Goal: Task Accomplishment & Management: Complete application form

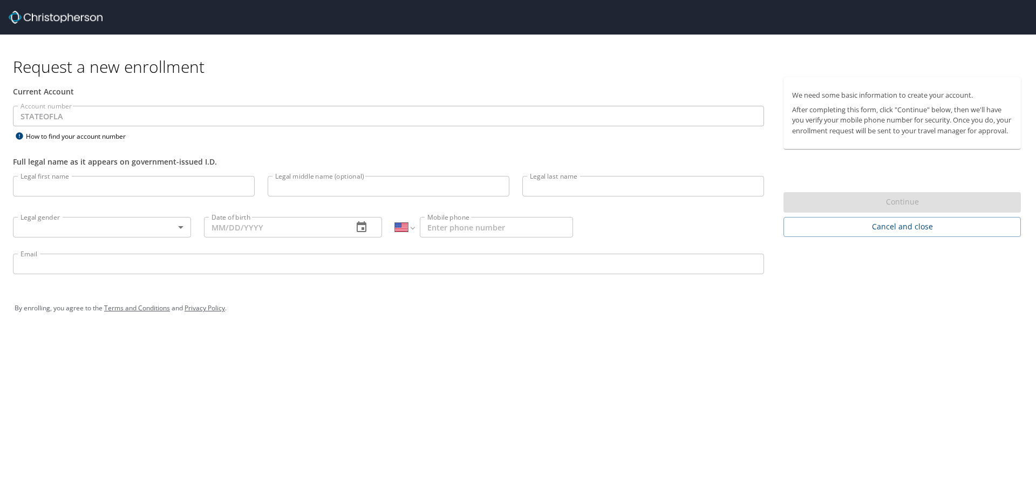
select select "US"
click at [60, 186] on input "Legal first name" at bounding box center [134, 186] width 242 height 21
type input "Alexandr"
type input "Nezgodinsky"
type input "(619) 990-8139"
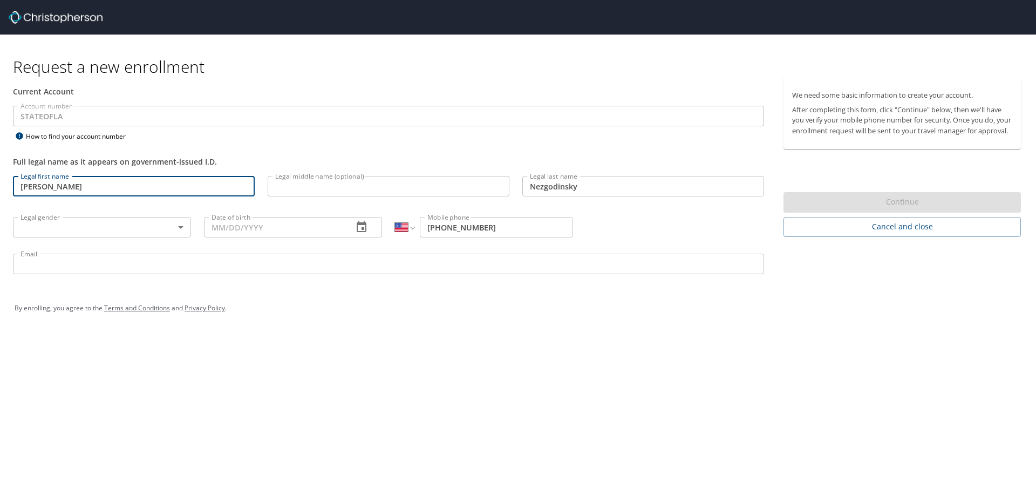
click at [99, 227] on body "Request a new enrollment Current Account Account number STATEOFLA Account numbe…" at bounding box center [518, 248] width 1036 height 496
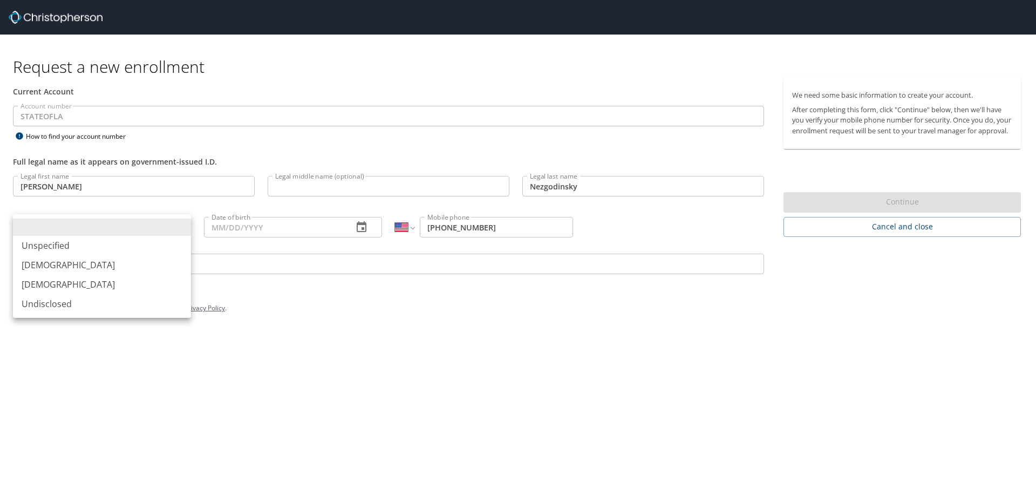
click at [69, 262] on li "Male" at bounding box center [102, 264] width 178 height 19
type input "Male"
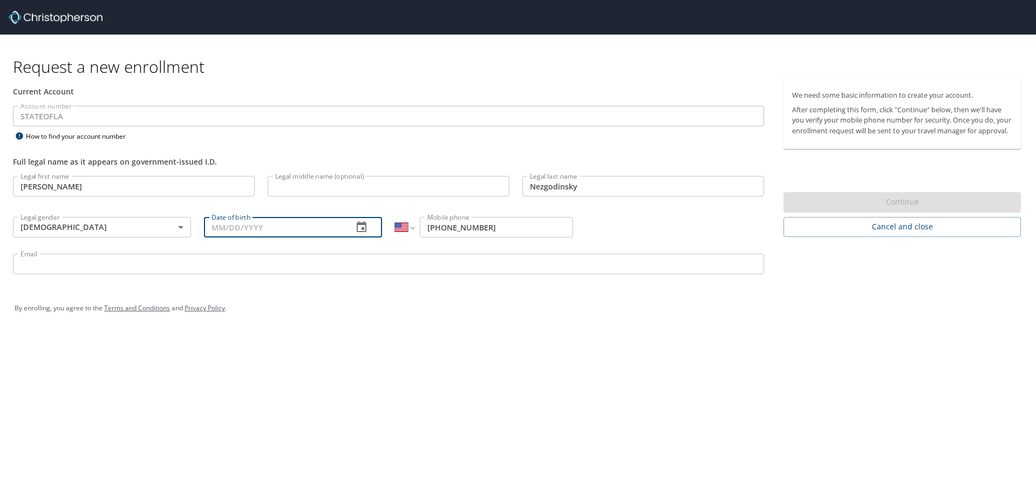
click at [231, 228] on input "Date of birth" at bounding box center [274, 227] width 140 height 21
type input "11/04/1978"
click at [115, 266] on input "Email" at bounding box center [388, 264] width 751 height 21
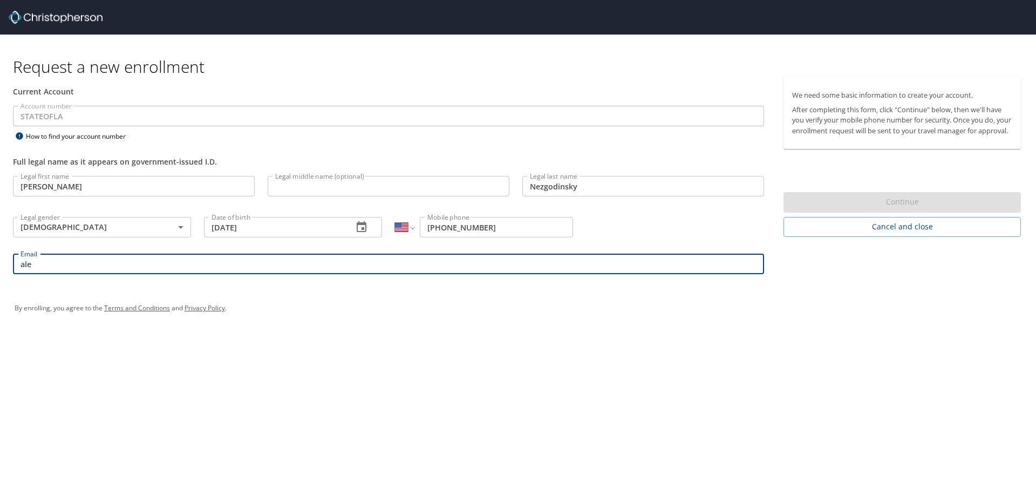
type input "alexandr.nezgodinsky@la.gov"
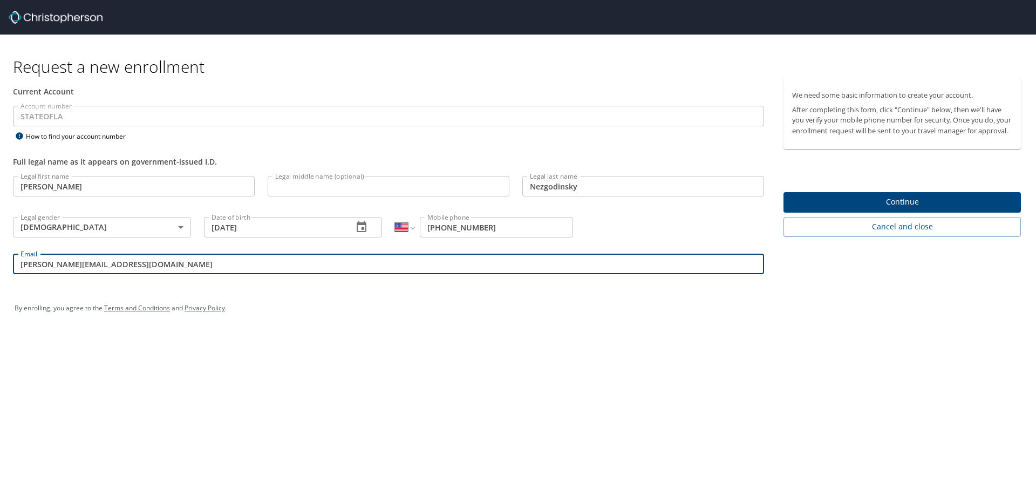
drag, startPoint x: 407, startPoint y: 330, endPoint x: 416, endPoint y: 329, distance: 8.7
click at [412, 331] on div "By enrolling, you agree to the Terms and Conditions and Privacy Policy ." at bounding box center [517, 308] width 1023 height 49
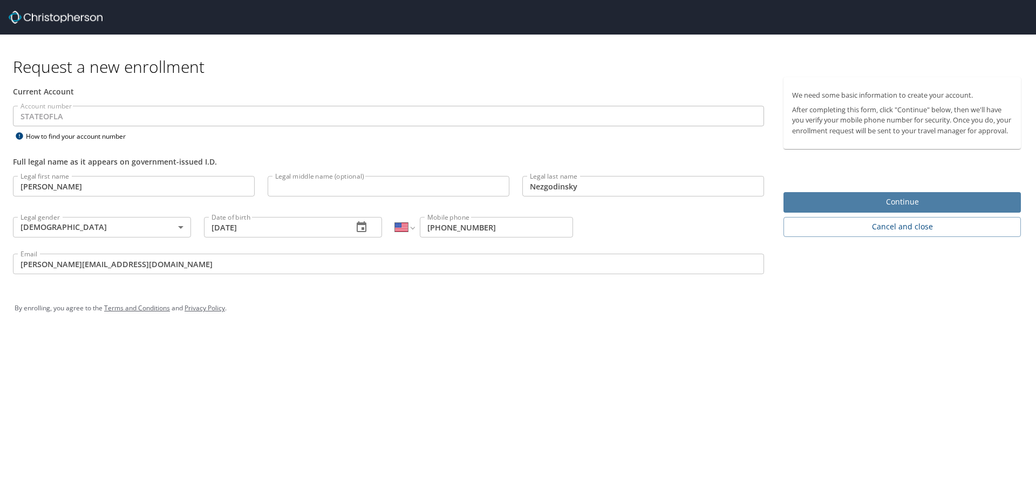
click at [869, 209] on span "Continue" at bounding box center [902, 201] width 220 height 13
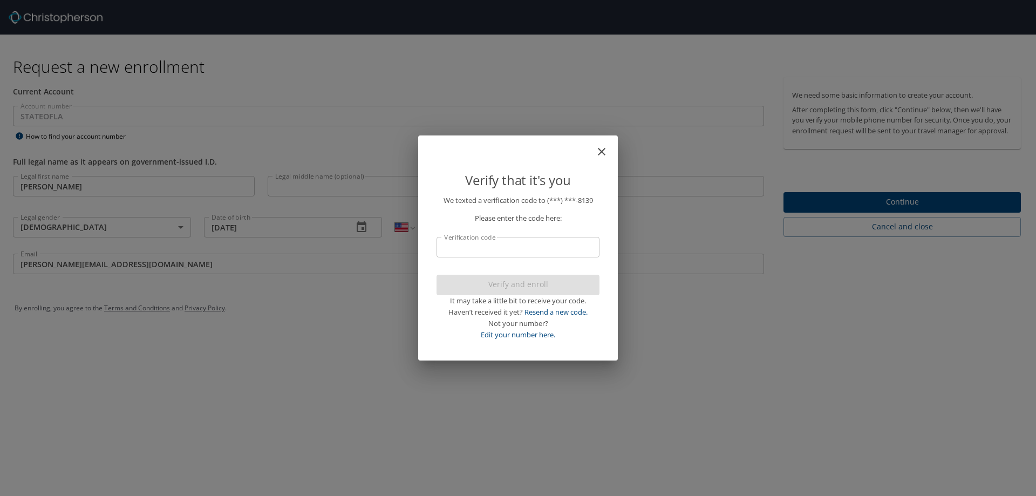
click at [473, 250] on input "Verification code" at bounding box center [517, 247] width 163 height 21
type input "3014"
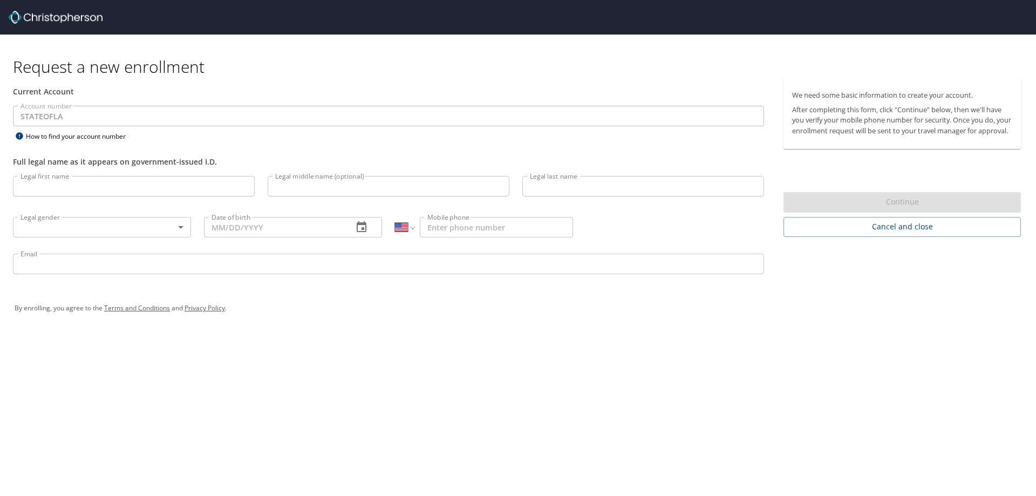
select select "US"
drag, startPoint x: 0, startPoint y: 0, endPoint x: 32, endPoint y: 186, distance: 188.8
click at [32, 186] on input "Legal first name" at bounding box center [134, 186] width 242 height 21
type input "Alexandr"
type input "Nezgodinsky"
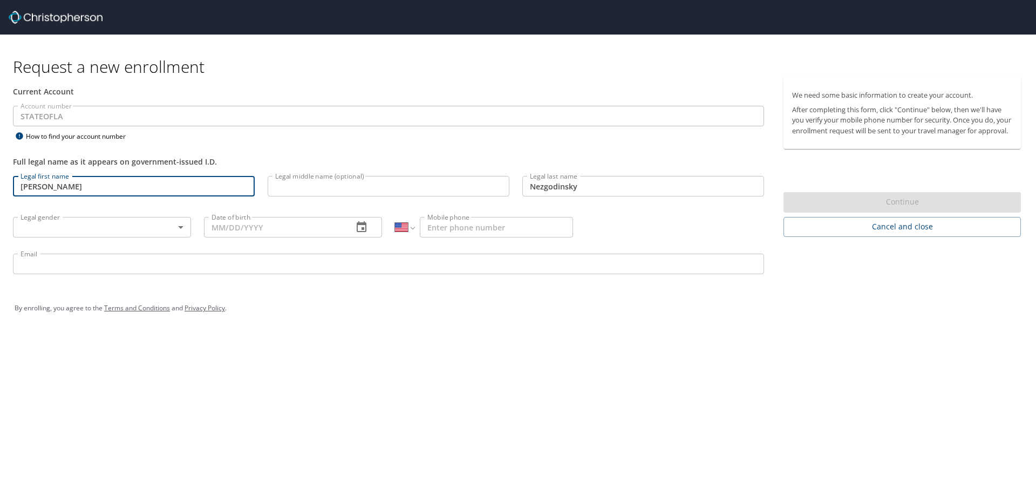
type input "(619) 990-8139"
click at [101, 231] on body "Request a new enrollment Current Account Account number STATEOFLA Account numbe…" at bounding box center [518, 248] width 1036 height 496
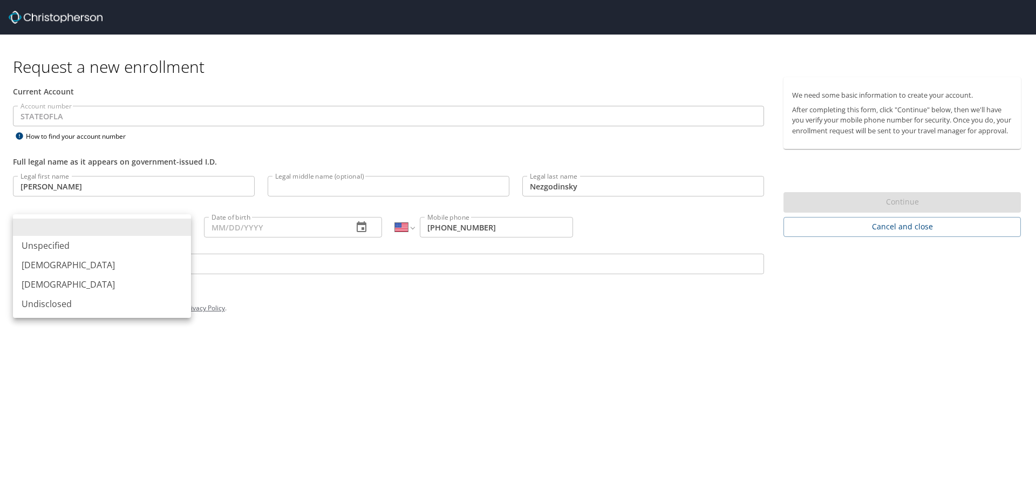
click at [93, 263] on li "Male" at bounding box center [102, 264] width 178 height 19
type input "Male"
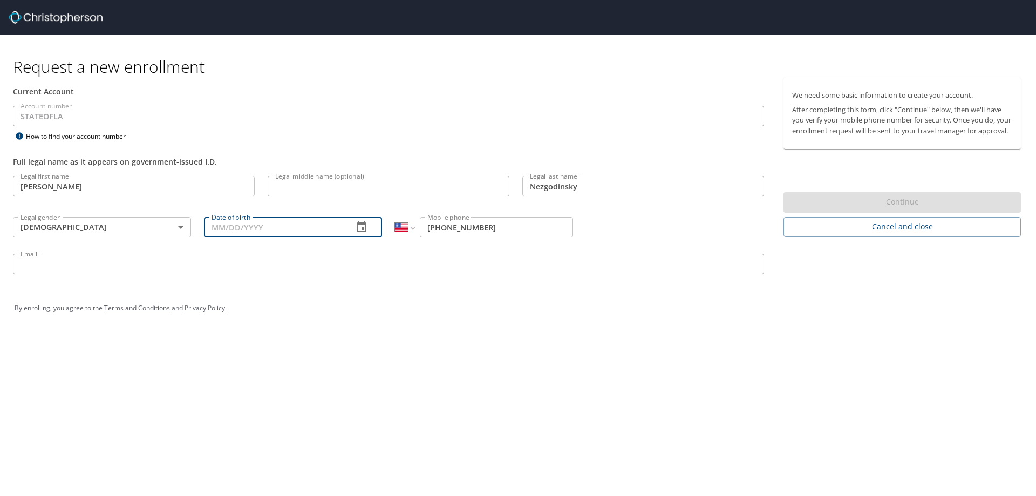
click at [220, 222] on input "Date of birth" at bounding box center [274, 227] width 140 height 21
type input "11/04/1978"
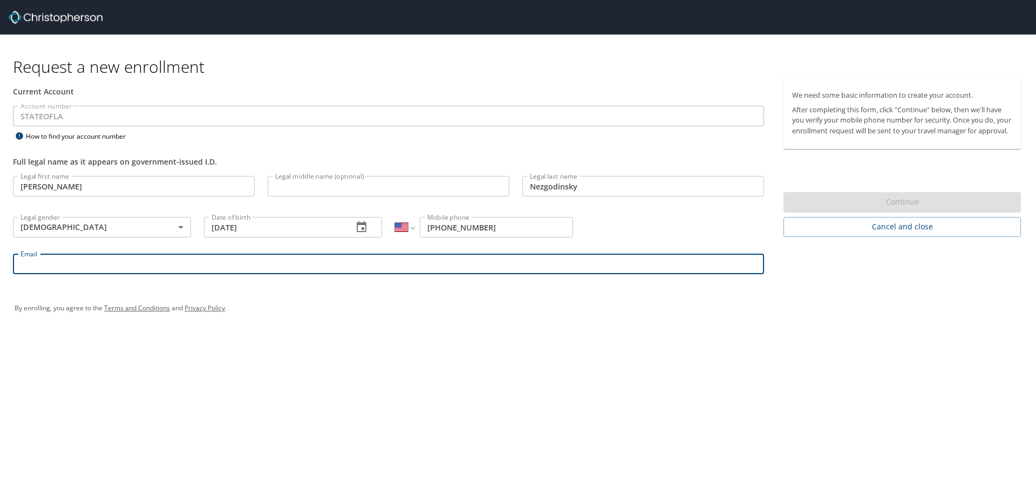
click at [127, 271] on input "Email" at bounding box center [388, 264] width 751 height 21
type input "alexandr.nezgodinsky@la.gov"
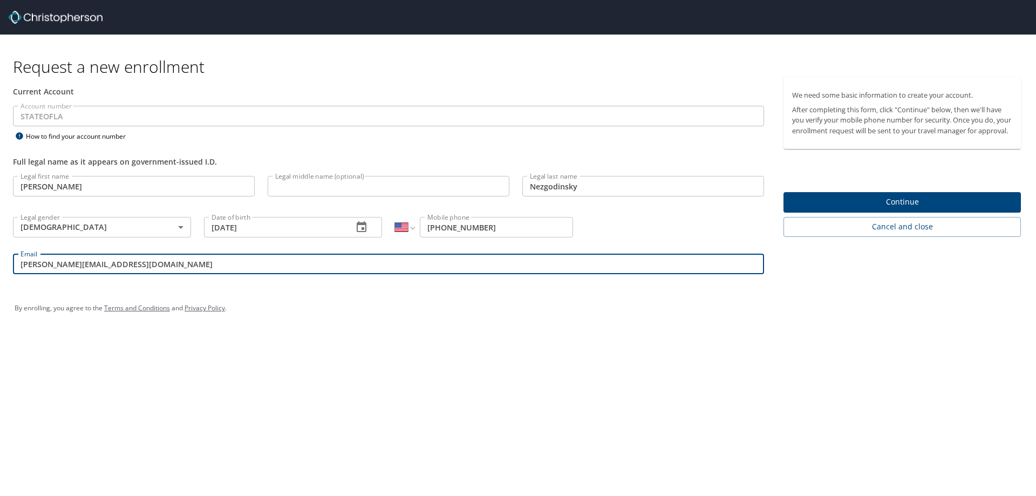
click at [476, 306] on div "By enrolling, you agree to the Terms and Conditions and Privacy Policy ." at bounding box center [518, 308] width 1007 height 27
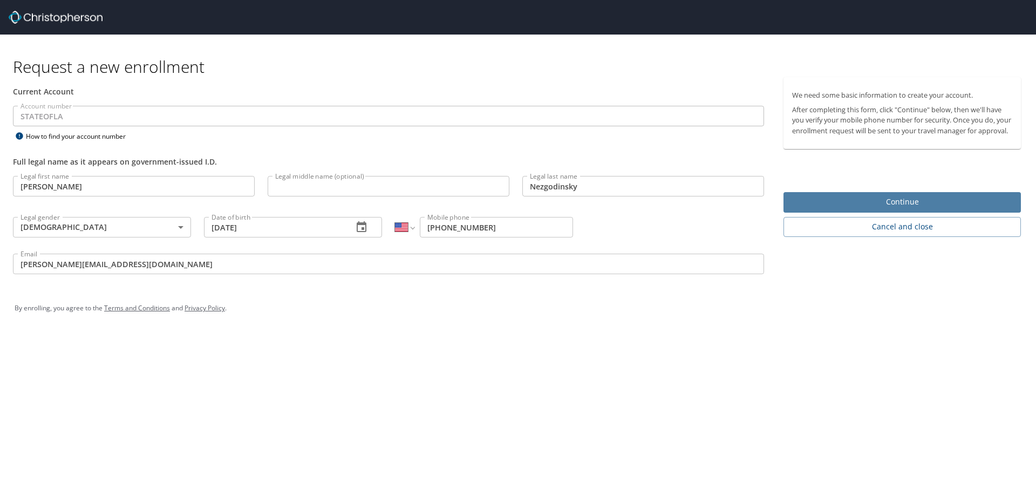
click at [877, 209] on span "Continue" at bounding box center [902, 201] width 220 height 13
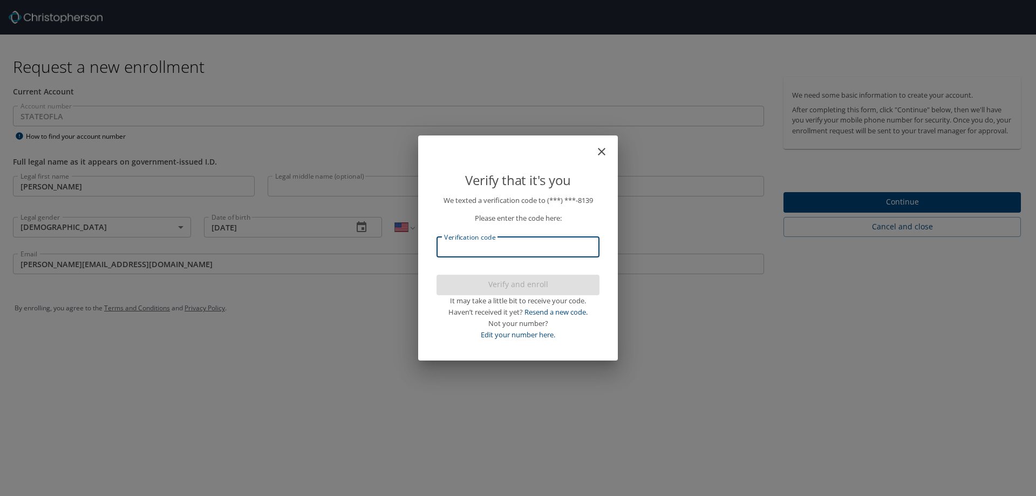
click at [494, 243] on input "Verification code" at bounding box center [517, 247] width 163 height 21
type input "824"
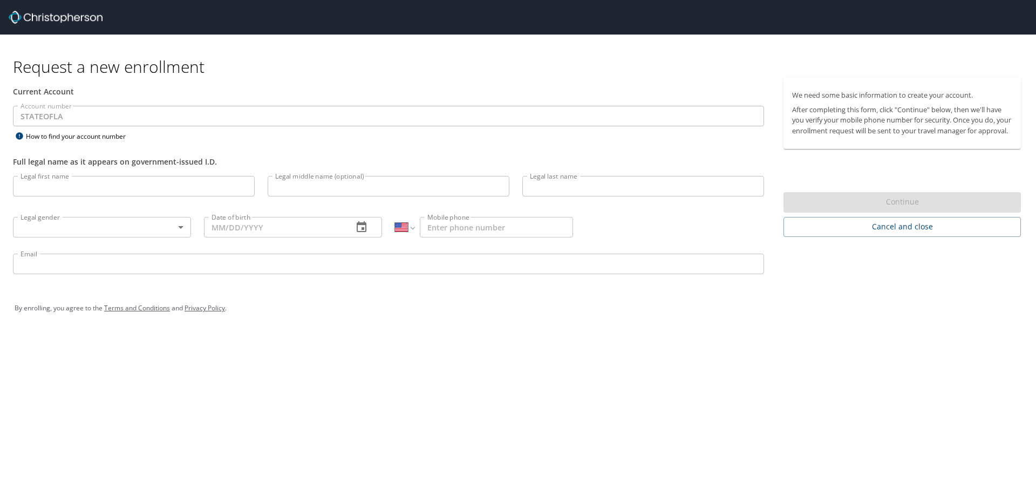
select select "US"
